Goal: Task Accomplishment & Management: Use online tool/utility

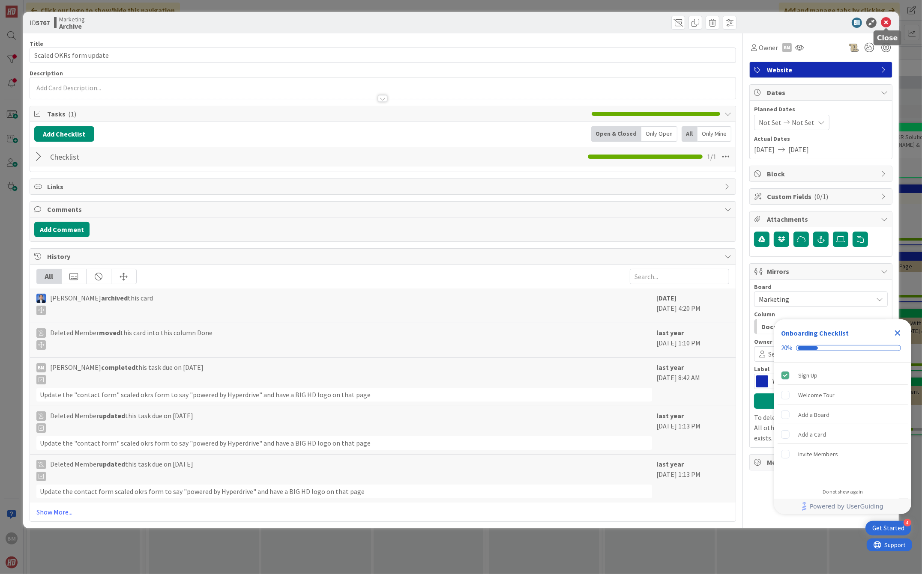
click at [888, 24] on icon at bounding box center [885, 23] width 10 height 10
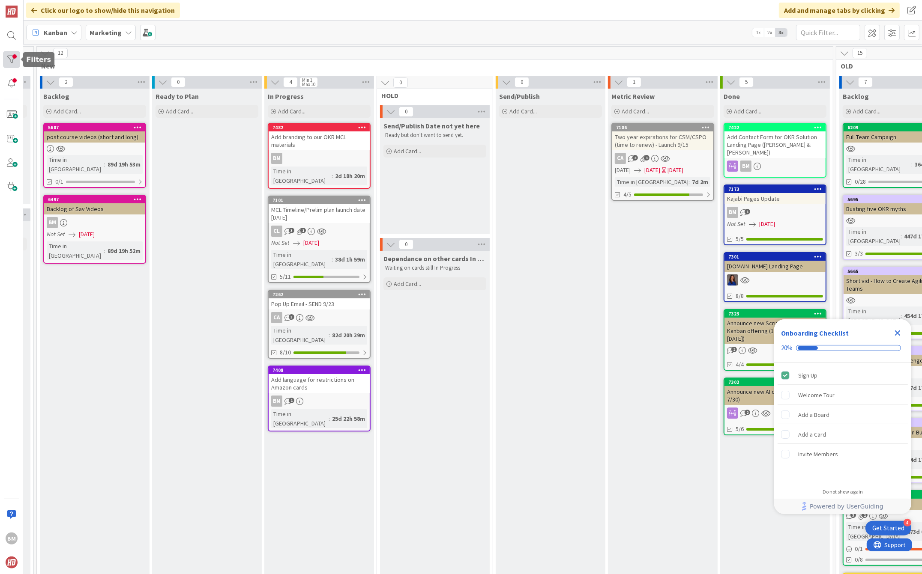
click at [13, 58] on div at bounding box center [11, 59] width 17 height 17
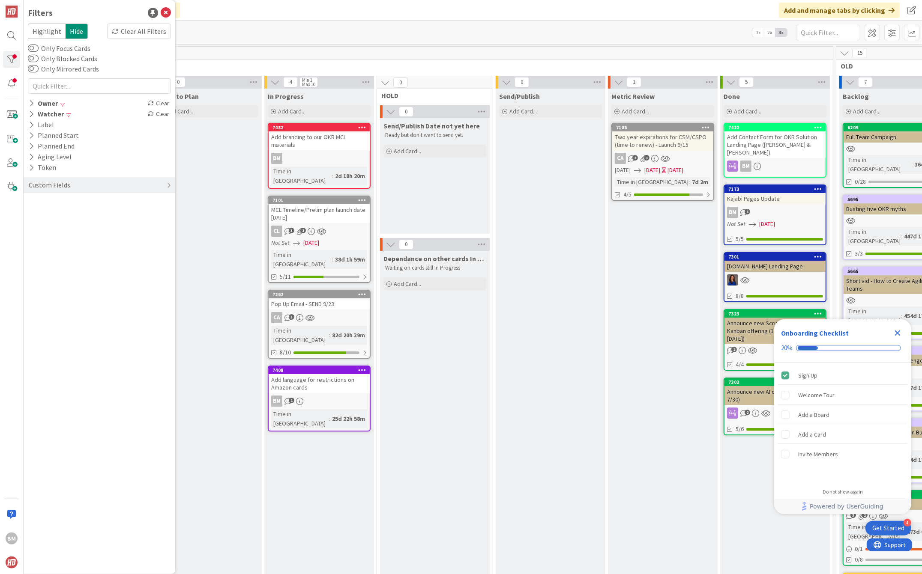
click at [507, 360] on div "Send/Publish Add Card..." at bounding box center [550, 367] width 110 height 556
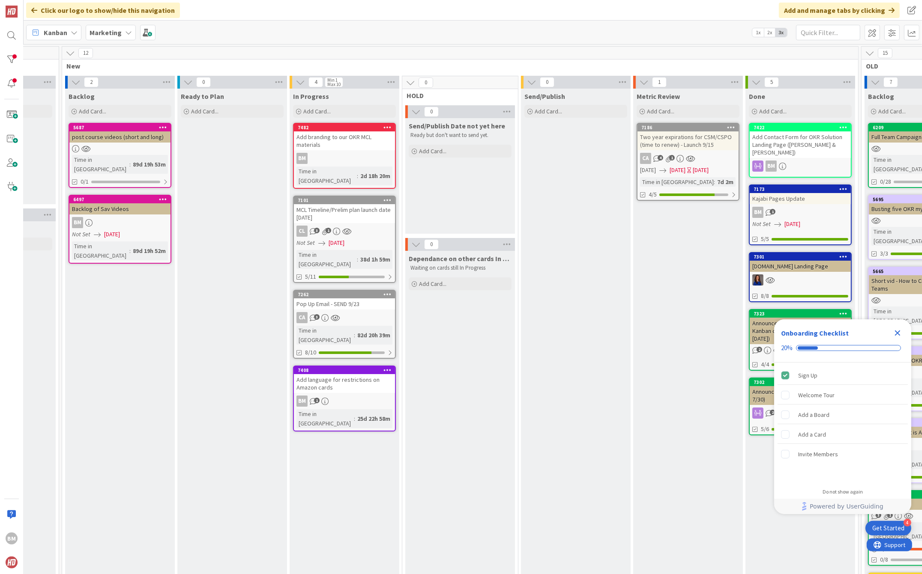
scroll to position [0, 81]
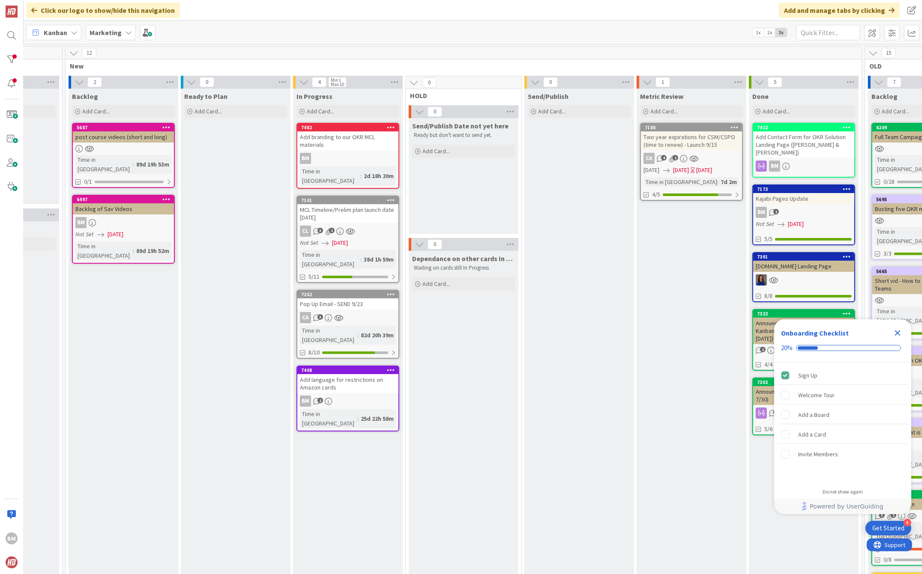
click at [357, 139] on div "Add branding to our OKR MCL materials" at bounding box center [347, 140] width 101 height 19
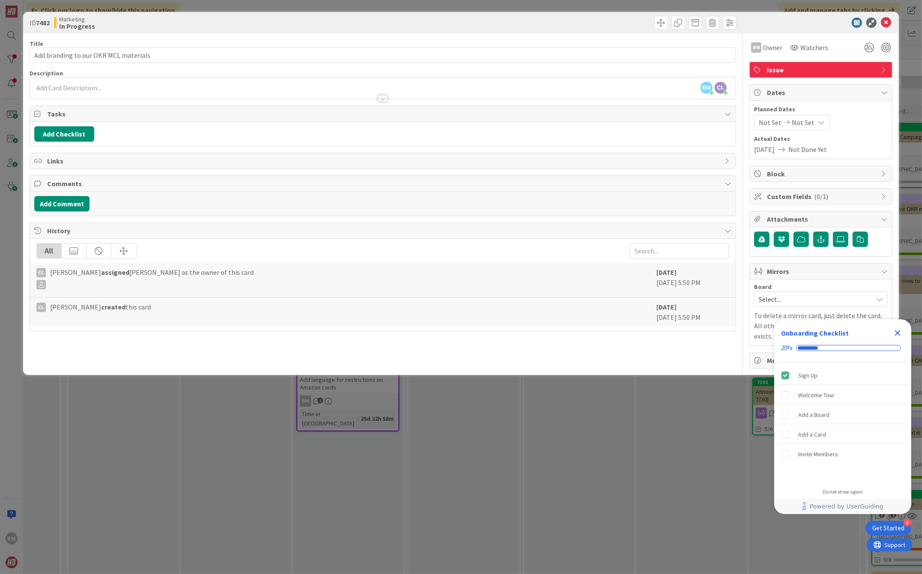
click at [382, 96] on div at bounding box center [382, 98] width 9 height 7
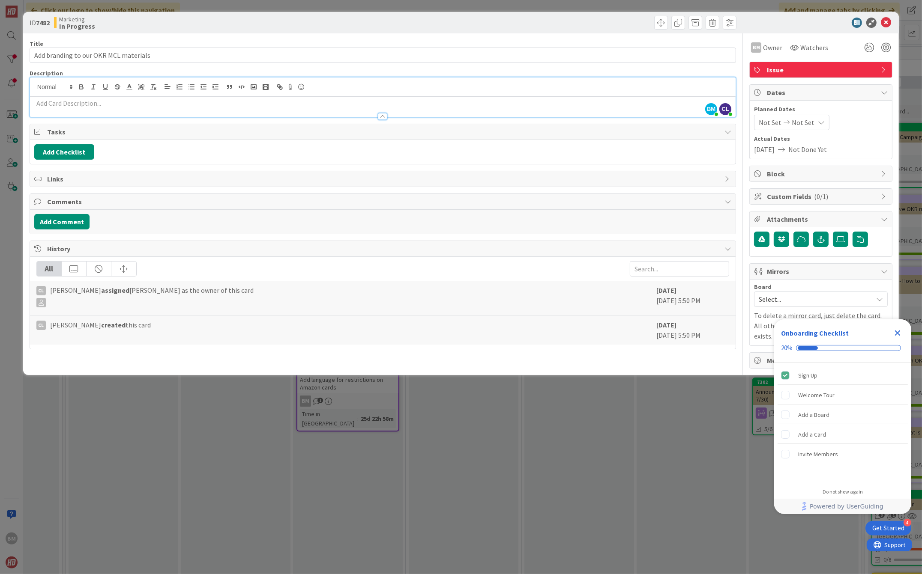
click at [899, 331] on icon "Close Checklist" at bounding box center [898, 334] width 6 height 6
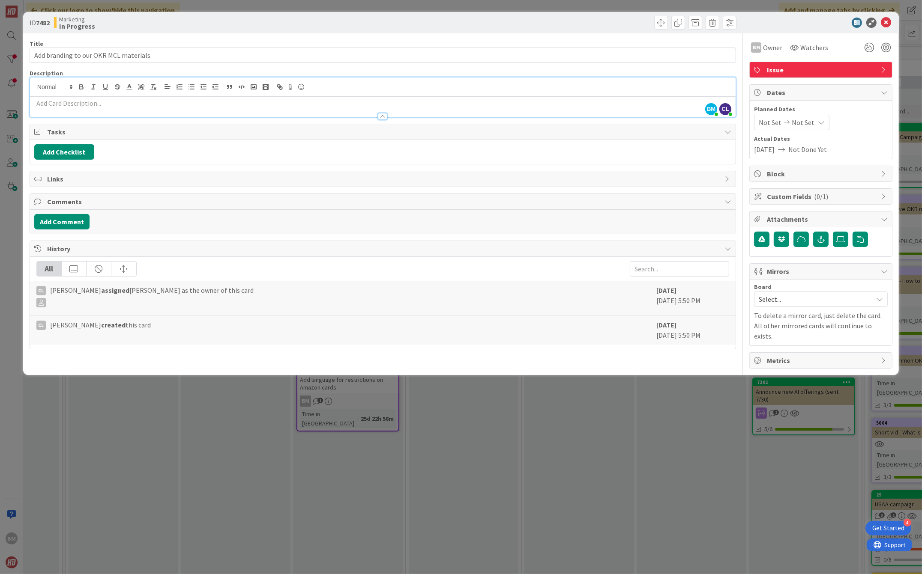
click at [414, 204] on span "Comments" at bounding box center [383, 202] width 673 height 10
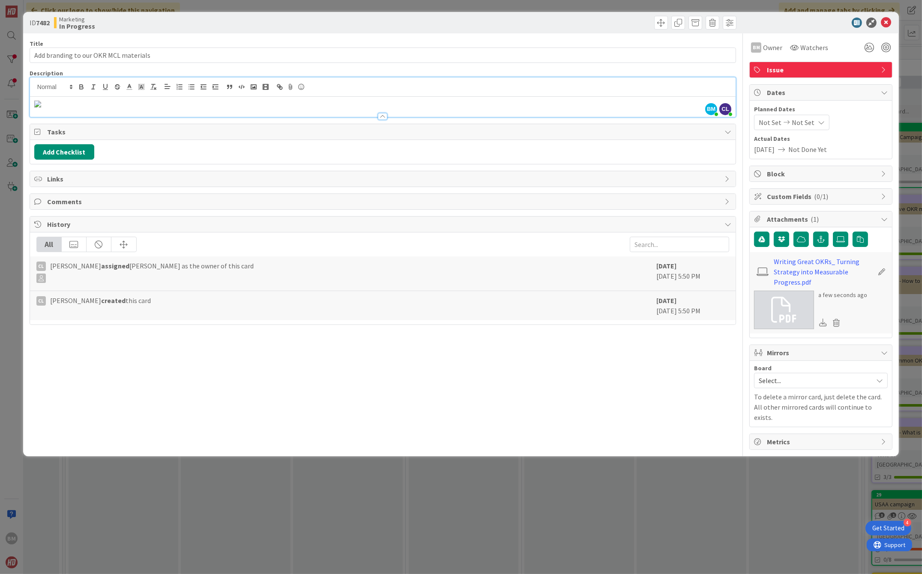
click at [41, 178] on icon at bounding box center [38, 179] width 9 height 7
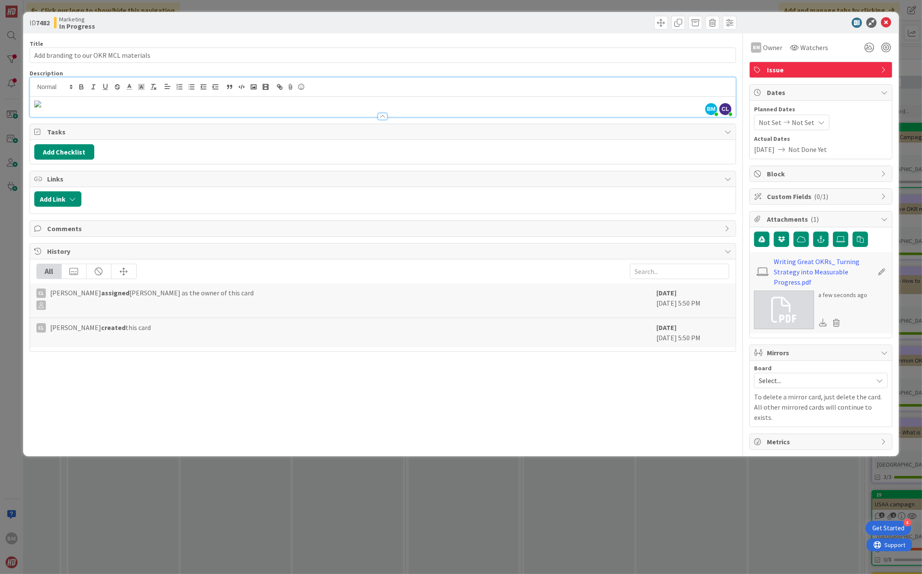
click at [203, 137] on div "Tasks" at bounding box center [382, 132] width 705 height 16
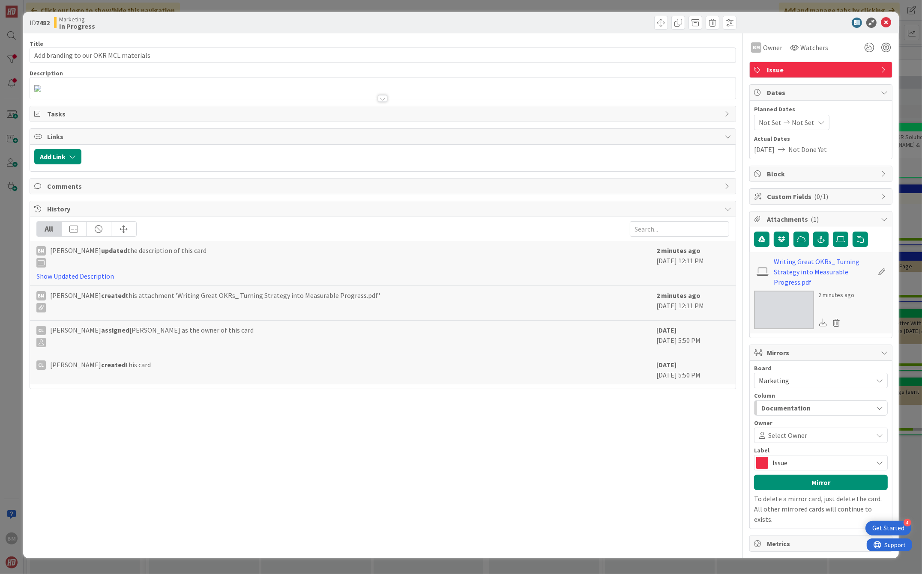
click at [639, 469] on div "Title 37 / 128 Add branding to our OKR MCL materials Description BM Owner Watch…" at bounding box center [383, 292] width 706 height 519
click at [581, 442] on div "Title 37 / 128 Add branding to our OKR MCL materials Description BM Owner Watch…" at bounding box center [383, 292] width 706 height 519
click at [601, 446] on div "Title 37 / 128 Add branding to our OKR MCL materials Description BM Owner Watch…" at bounding box center [383, 292] width 706 height 519
click at [887, 25] on icon at bounding box center [885, 23] width 10 height 10
